Goal: Task Accomplishment & Management: Manage account settings

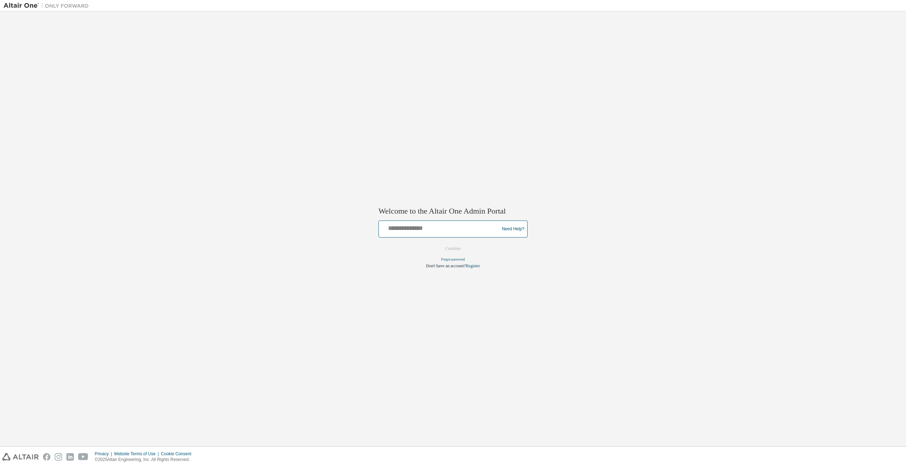
click at [470, 227] on input "text" at bounding box center [440, 227] width 117 height 10
type input "**********"
click at [460, 247] on button "Continue" at bounding box center [453, 248] width 31 height 11
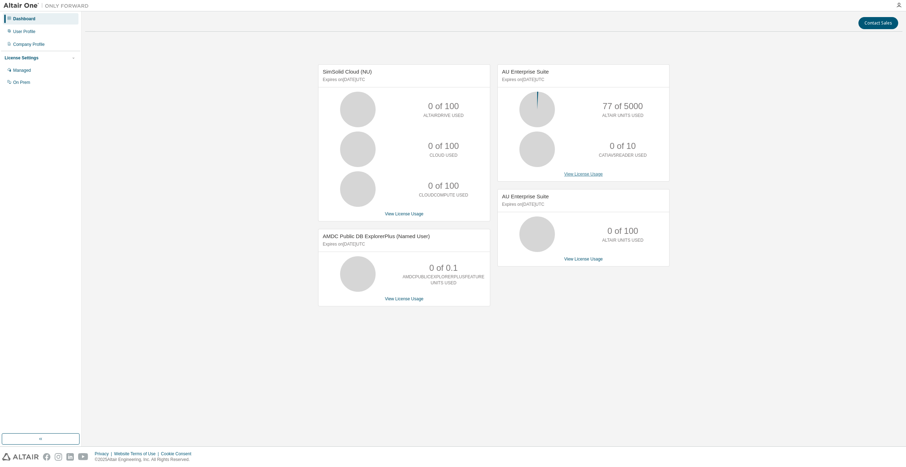
click at [581, 175] on link "View License Usage" at bounding box center [583, 174] width 39 height 5
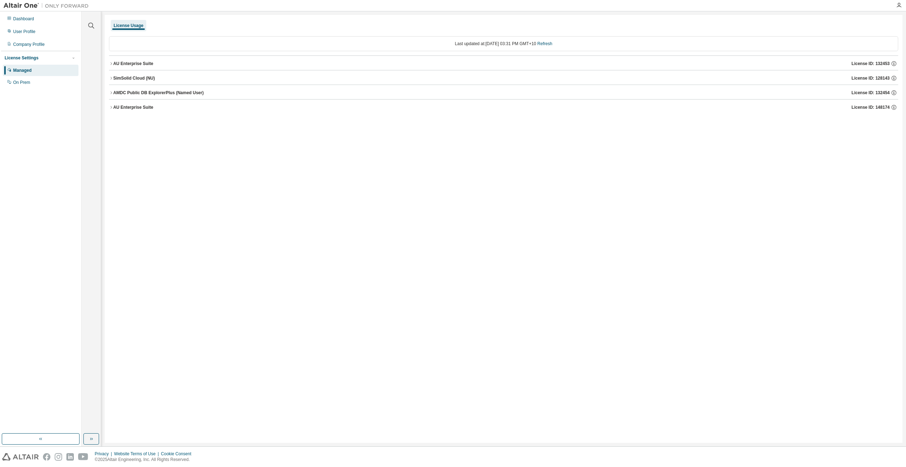
click at [134, 106] on div "AU Enterprise Suite" at bounding box center [133, 107] width 40 height 6
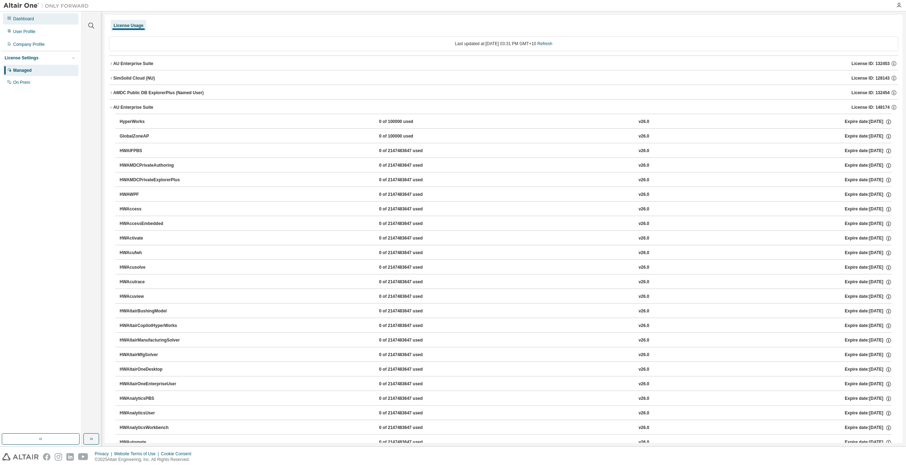
click at [25, 20] on div "Dashboard" at bounding box center [23, 19] width 21 height 6
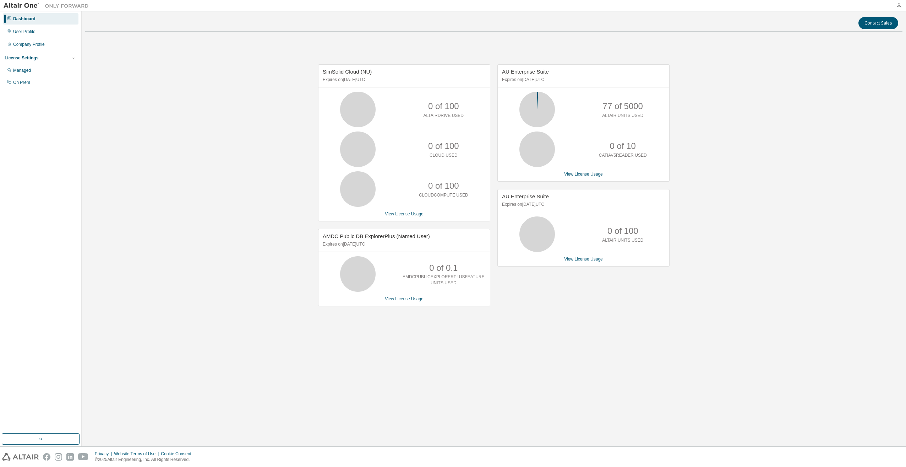
click at [898, 5] on icon "button" at bounding box center [900, 5] width 6 height 6
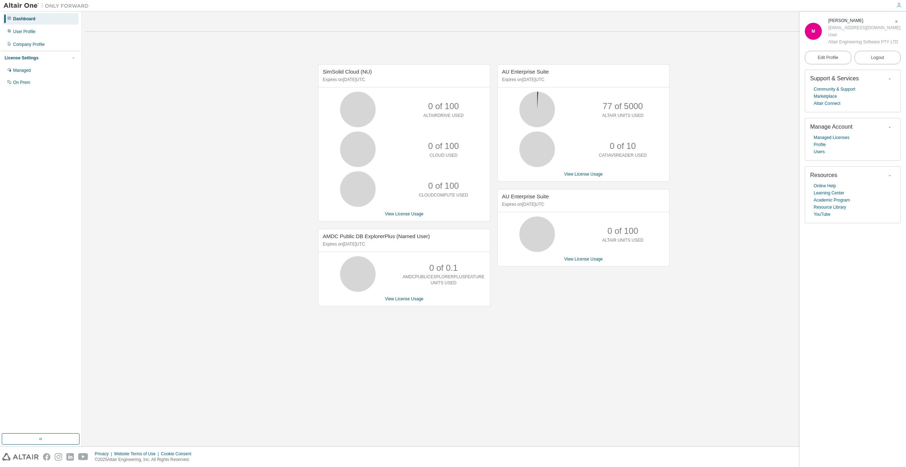
click at [340, 332] on div "SimSolid Cloud (NU) Expires on October 1, 2025 UTC 0 of 100 ALTAIRDRIVE USED 0 …" at bounding box center [494, 188] width 818 height 303
click at [34, 30] on div "User Profile" at bounding box center [24, 32] width 22 height 6
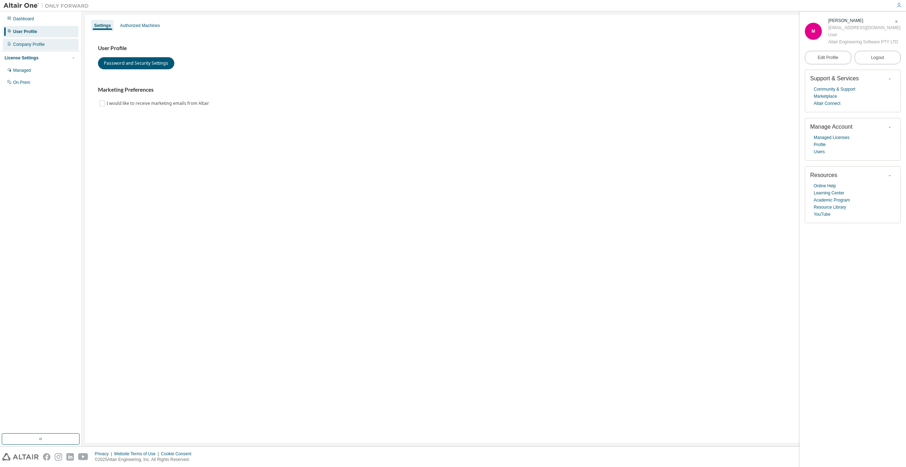
click at [34, 42] on div "Company Profile" at bounding box center [29, 45] width 32 height 6
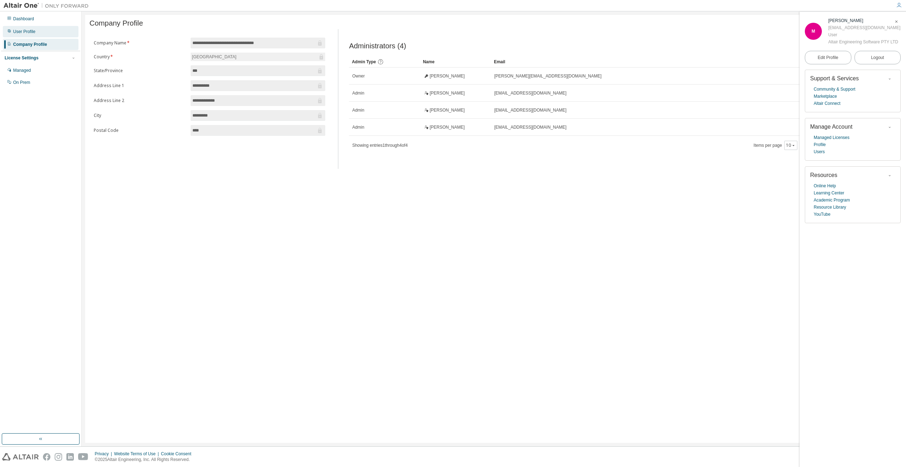
click at [32, 31] on div "User Profile" at bounding box center [24, 32] width 22 height 6
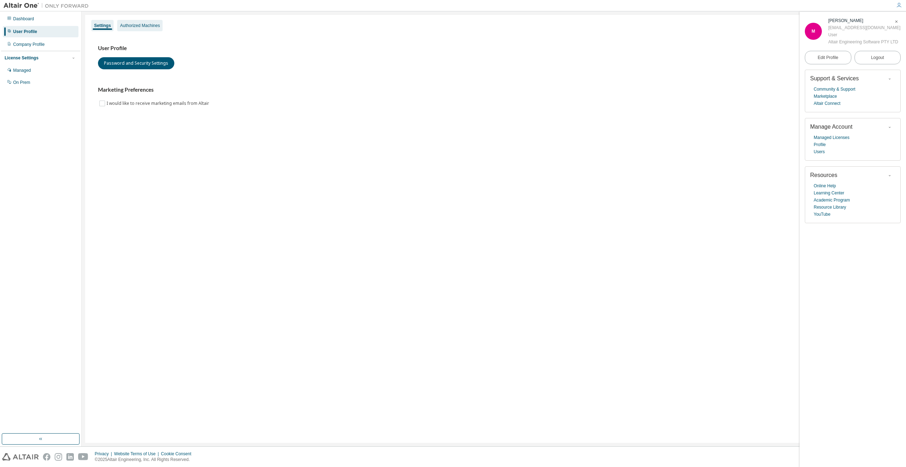
click at [132, 23] on div "Authorized Machines" at bounding box center [140, 26] width 40 height 6
